Goal: Transaction & Acquisition: Obtain resource

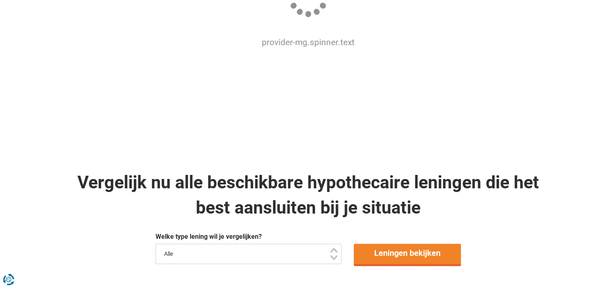
scroll to position [529, 0]
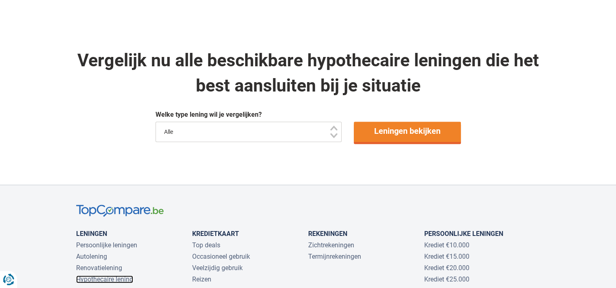
click at [123, 275] on link "Hypothecaire lening" at bounding box center [104, 279] width 57 height 8
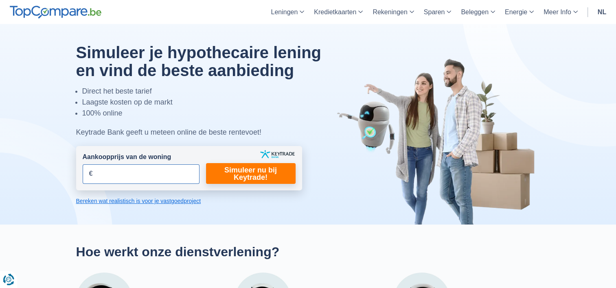
click at [158, 174] on input "Aankoopprijs van de woning" at bounding box center [141, 174] width 117 height 20
type input "300.000"
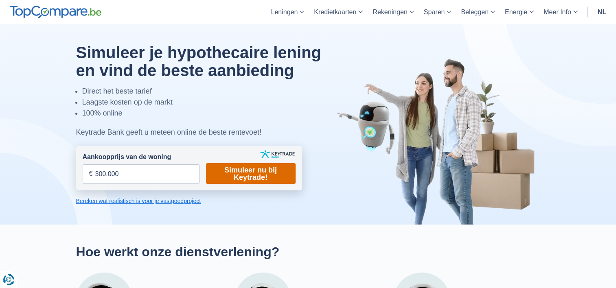
click at [260, 179] on link "Simuleer nu bij Keytrade!" at bounding box center [251, 173] width 90 height 21
click at [245, 172] on link "Simuleer nu bij Keytrade!" at bounding box center [251, 173] width 90 height 21
